Goal: Find specific page/section

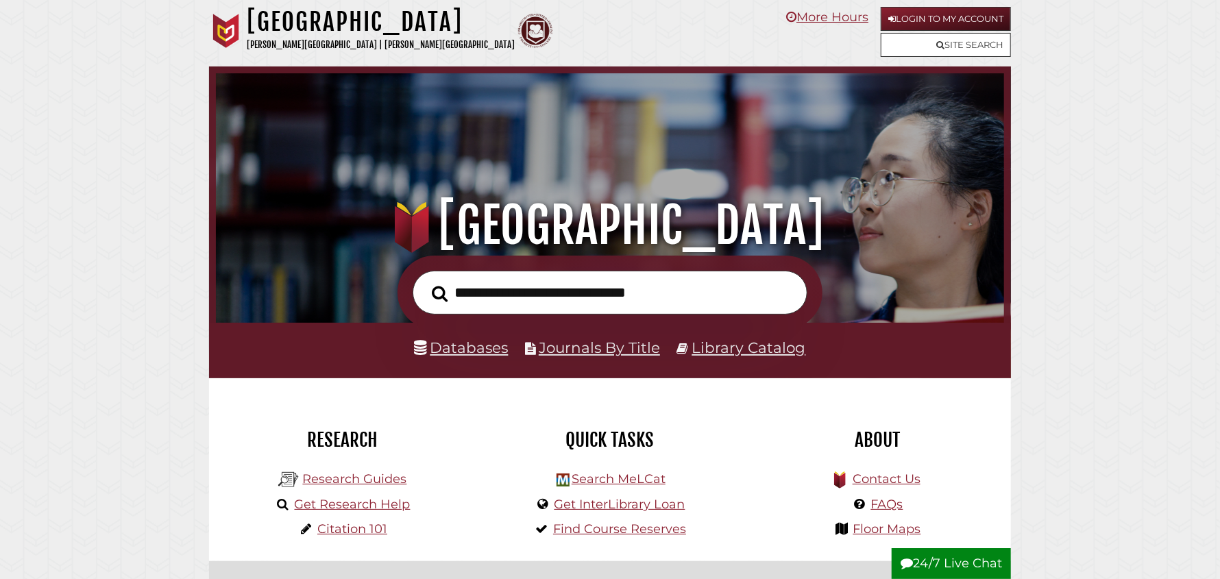
scroll to position [260, 781]
click at [493, 296] on input "text" at bounding box center [609, 293] width 395 height 45
type input "**********"
click at [425, 282] on button "Search" at bounding box center [439, 294] width 29 height 25
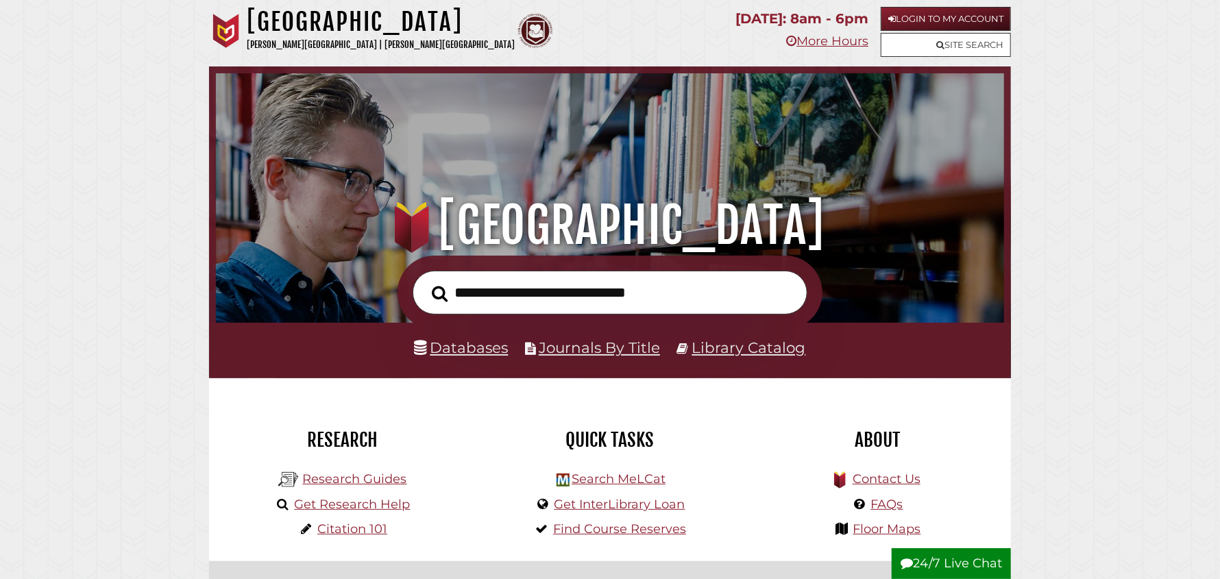
scroll to position [260, 781]
click at [487, 350] on link "Databases" at bounding box center [462, 347] width 94 height 18
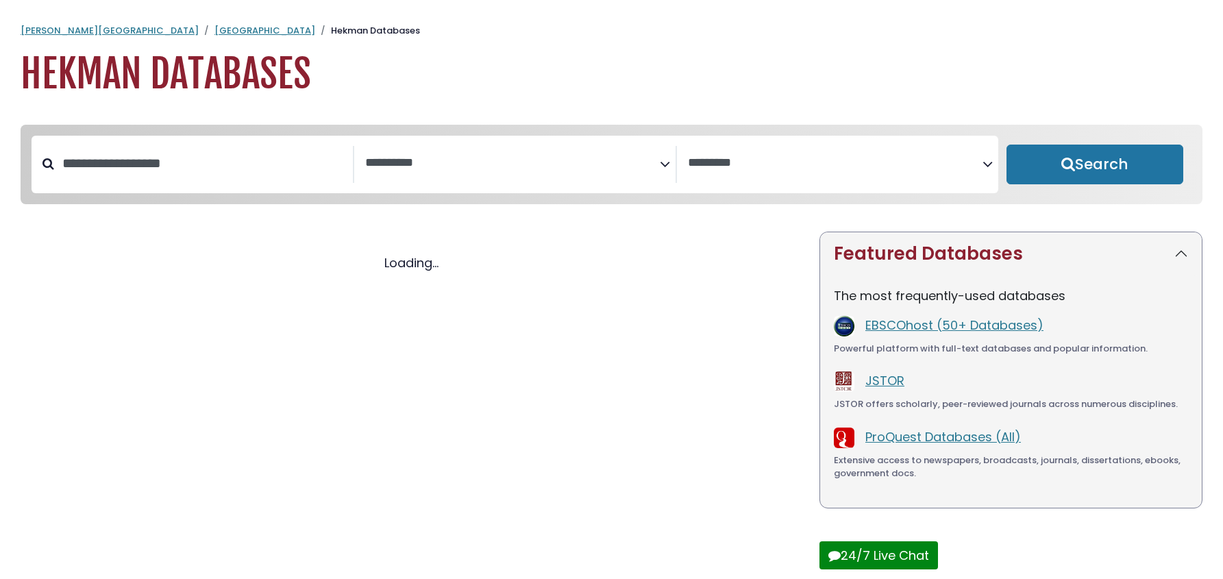
select select "Database Subject Filter"
select select "Database Vendors Filter"
select select "Database Subject Filter"
select select "Database Vendors Filter"
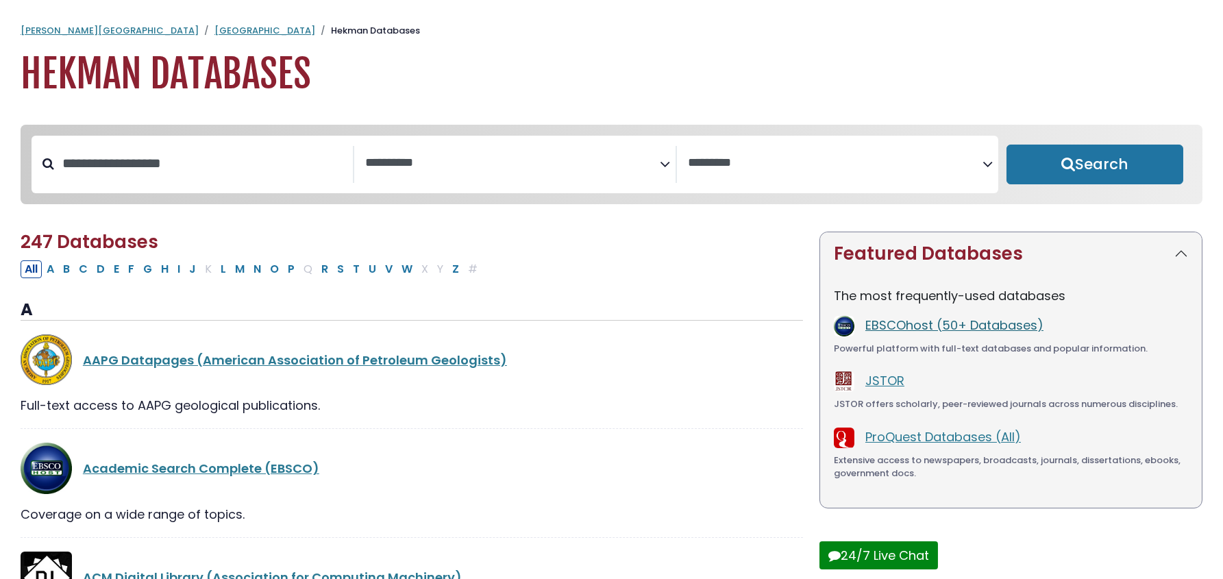
click at [961, 328] on link "EBSCOhost (50+ Databases)" at bounding box center [954, 325] width 178 height 17
